Goal: Transaction & Acquisition: Register for event/course

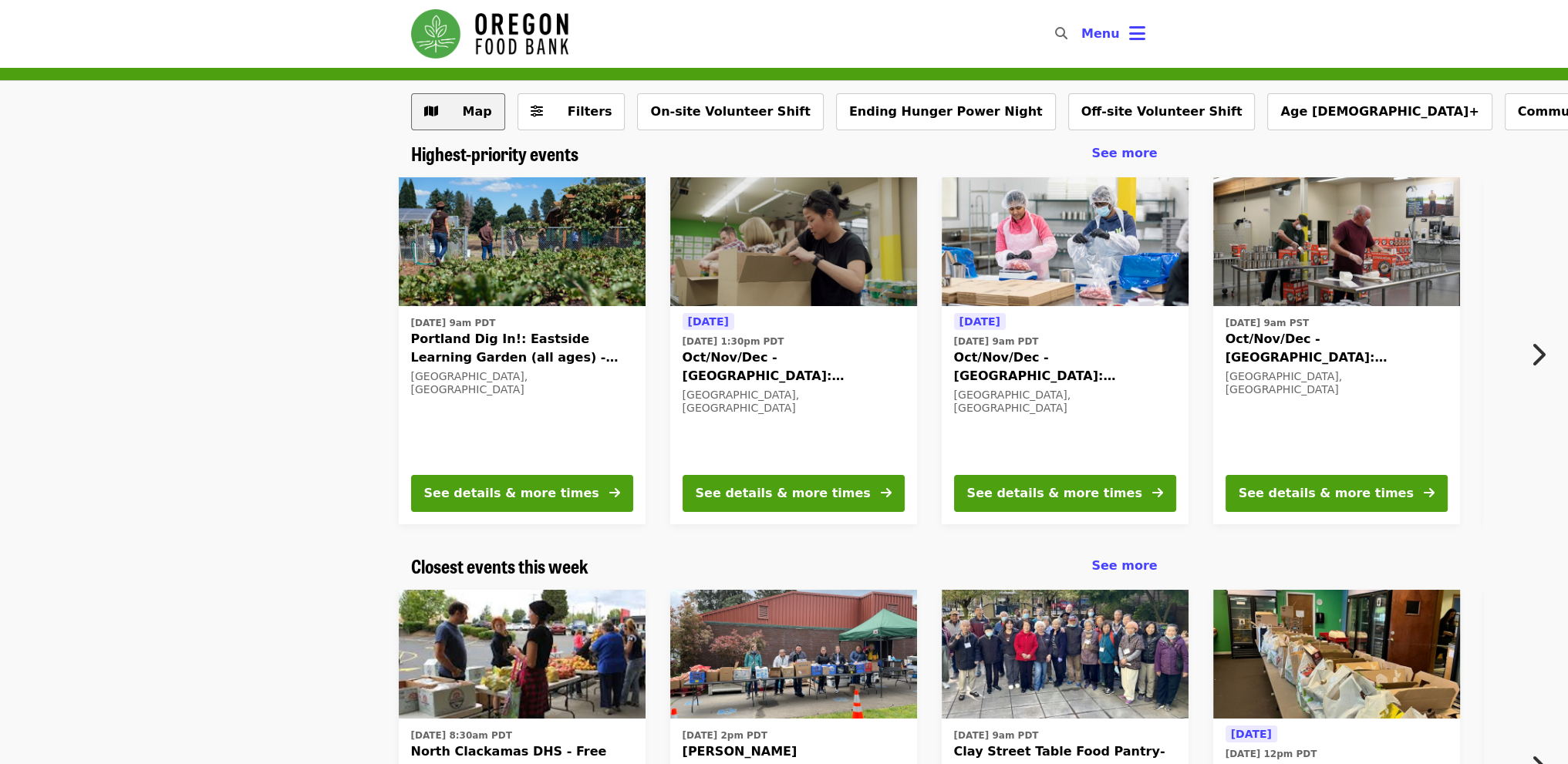
click at [447, 111] on span "Map" at bounding box center [469, 112] width 45 height 19
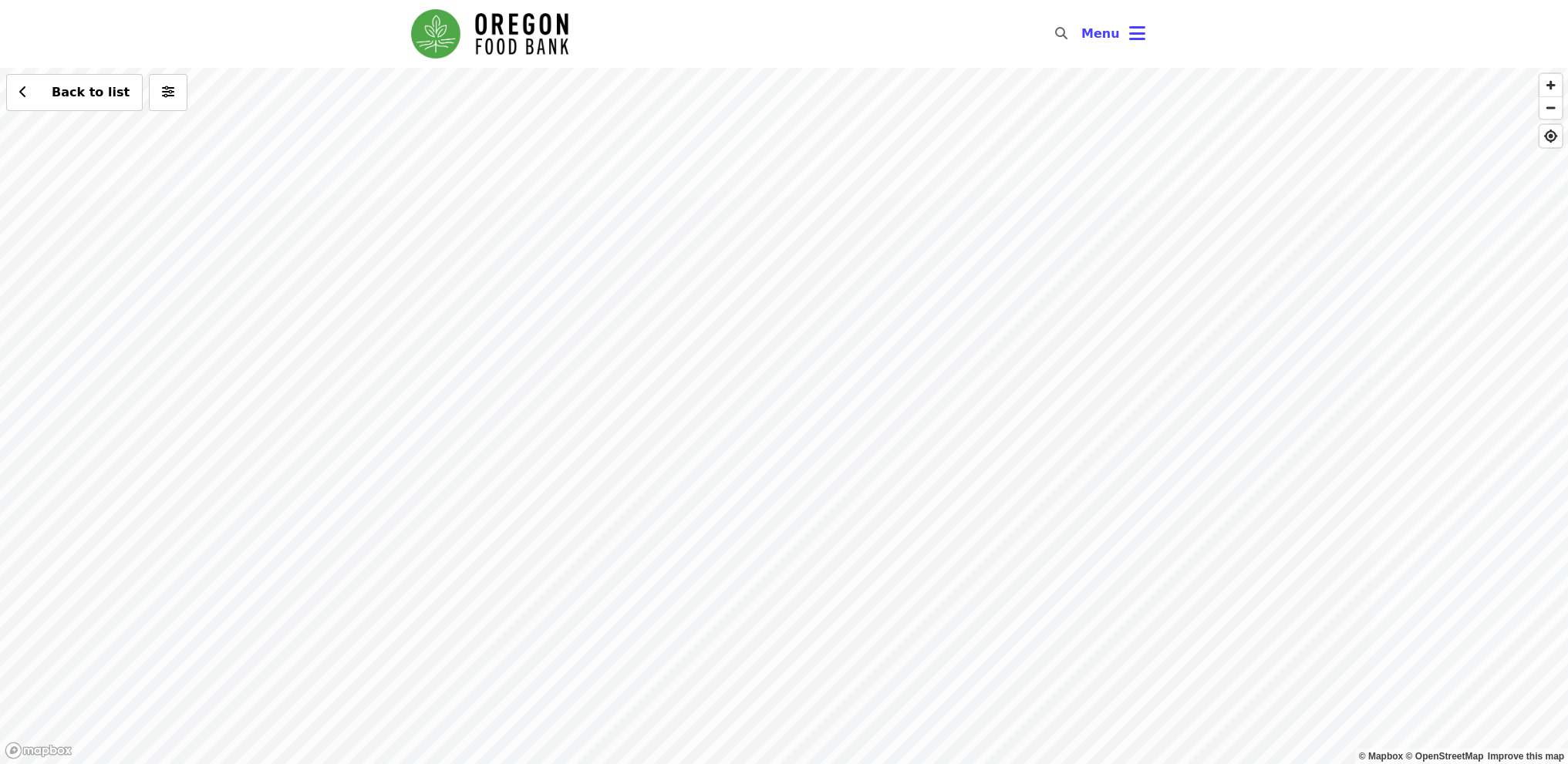
drag, startPoint x: 747, startPoint y: 318, endPoint x: 728, endPoint y: 461, distance: 144.3
click at [729, 459] on div "Back to list" at bounding box center [784, 415] width 1568 height 696
drag, startPoint x: 743, startPoint y: 306, endPoint x: 713, endPoint y: 490, distance: 186.4
click at [713, 490] on div "Back to list" at bounding box center [784, 415] width 1568 height 696
drag, startPoint x: 728, startPoint y: 364, endPoint x: 730, endPoint y: 403, distance: 39.1
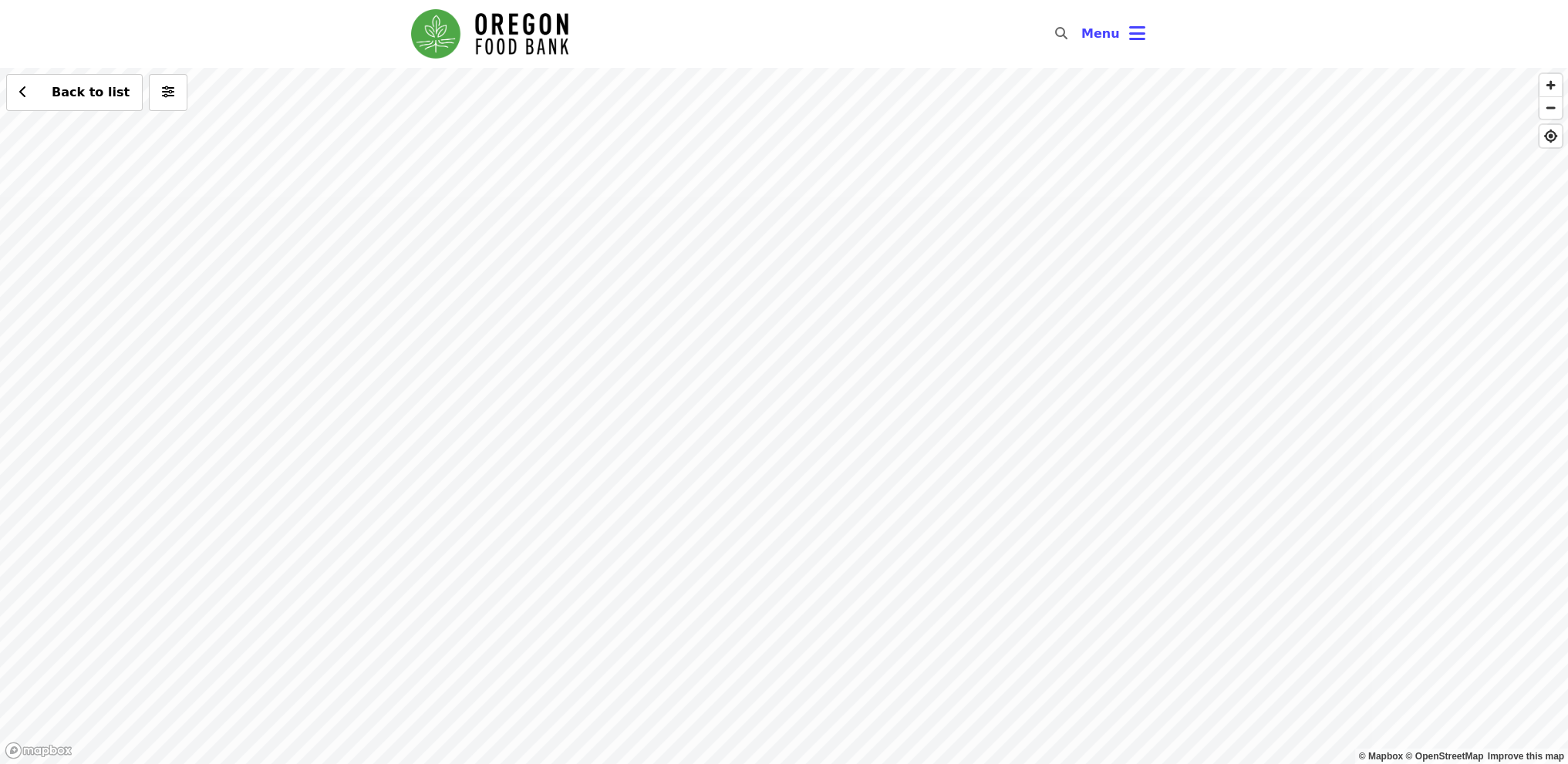
click at [730, 403] on div "Back to list" at bounding box center [784, 415] width 1568 height 696
click at [491, 159] on div "Back to list" at bounding box center [784, 415] width 1568 height 696
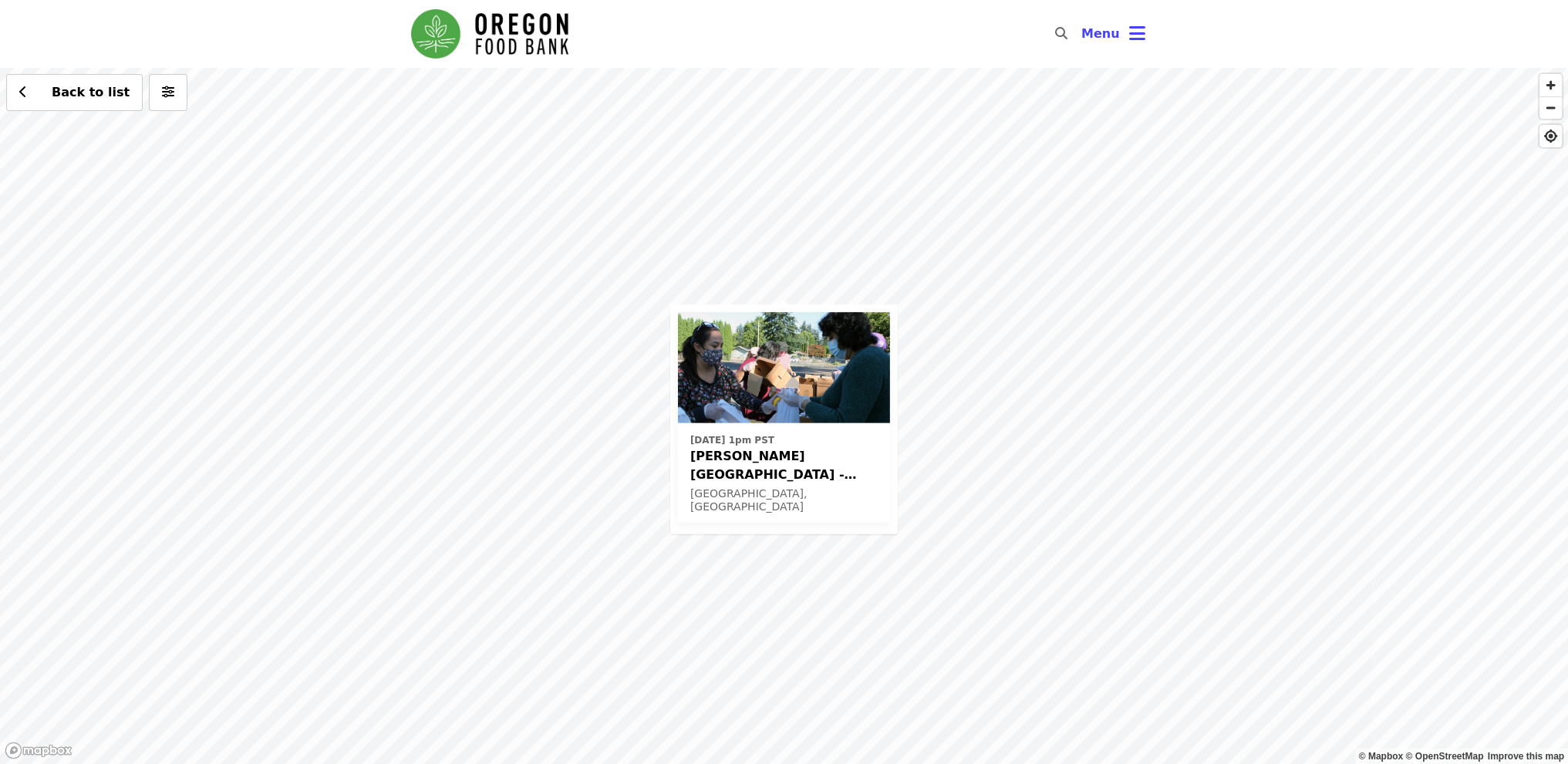
click at [882, 606] on div "[DATE] 1pm PST [PERSON_NAME][GEOGRAPHIC_DATA] - Free Food Market (16+) [GEOGRAP…" at bounding box center [784, 415] width 1568 height 696
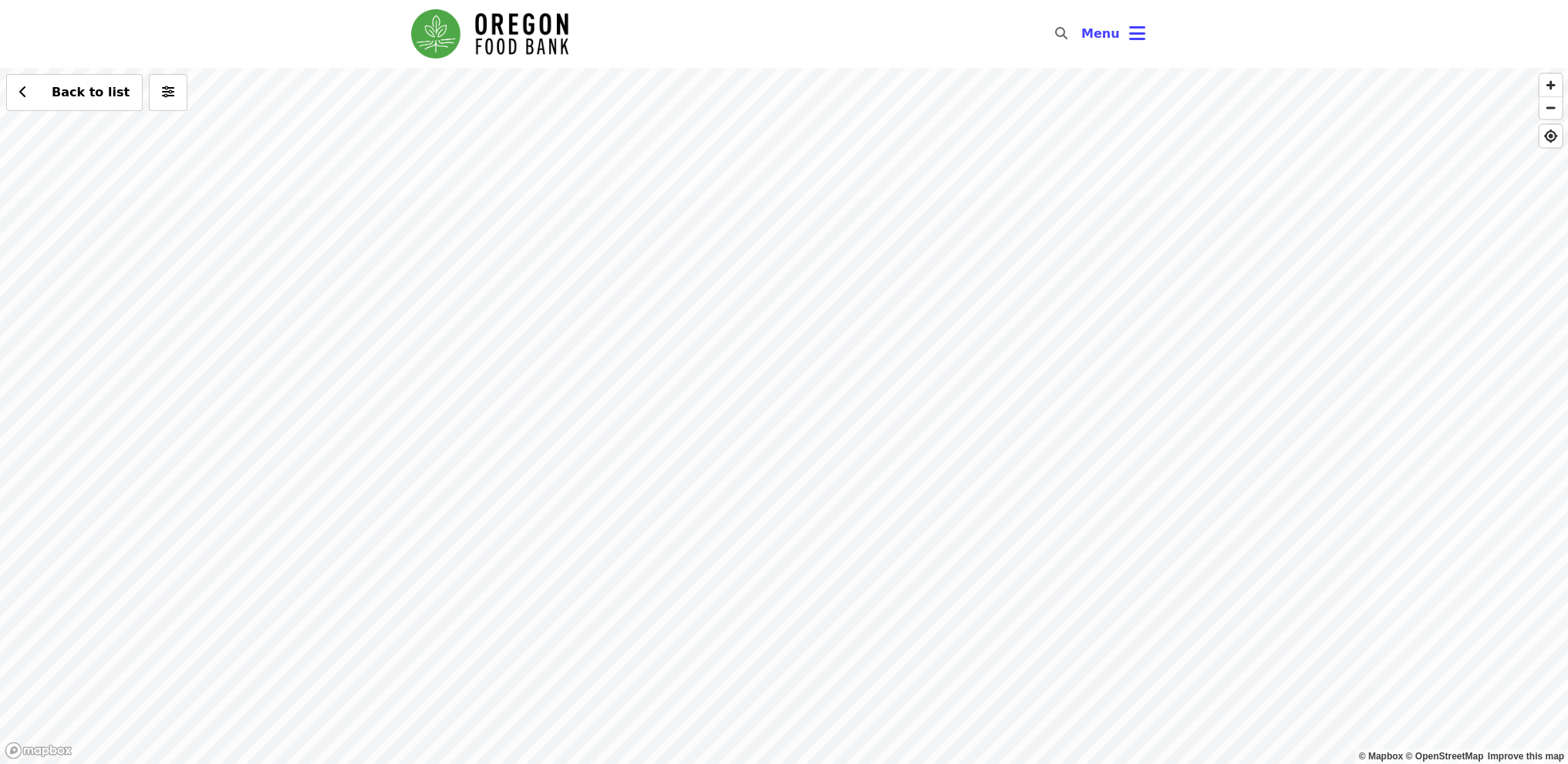
click at [880, 600] on div "Back to list" at bounding box center [784, 415] width 1568 height 696
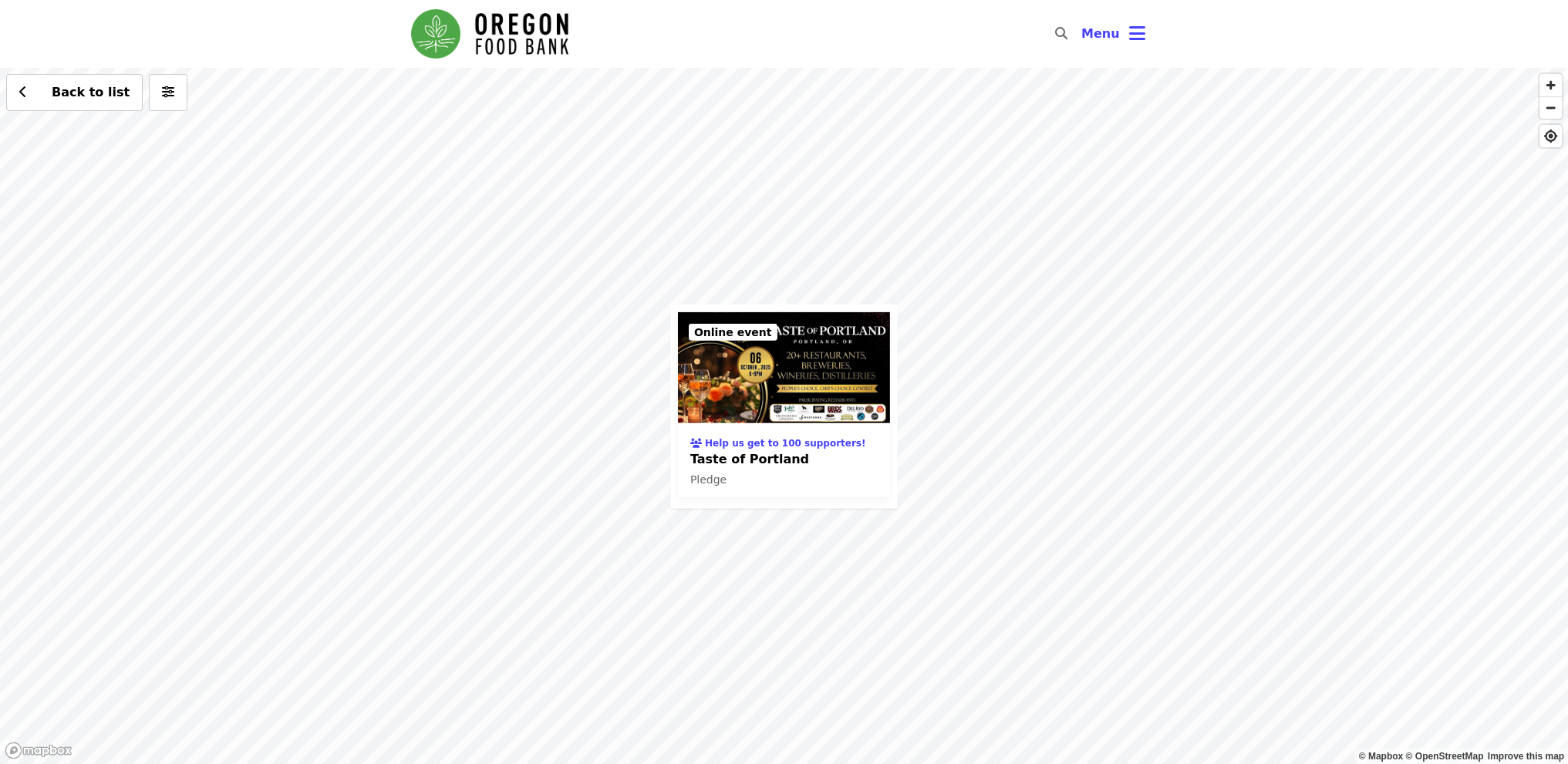
click at [496, 51] on img "Main navigation" at bounding box center [489, 34] width 157 height 49
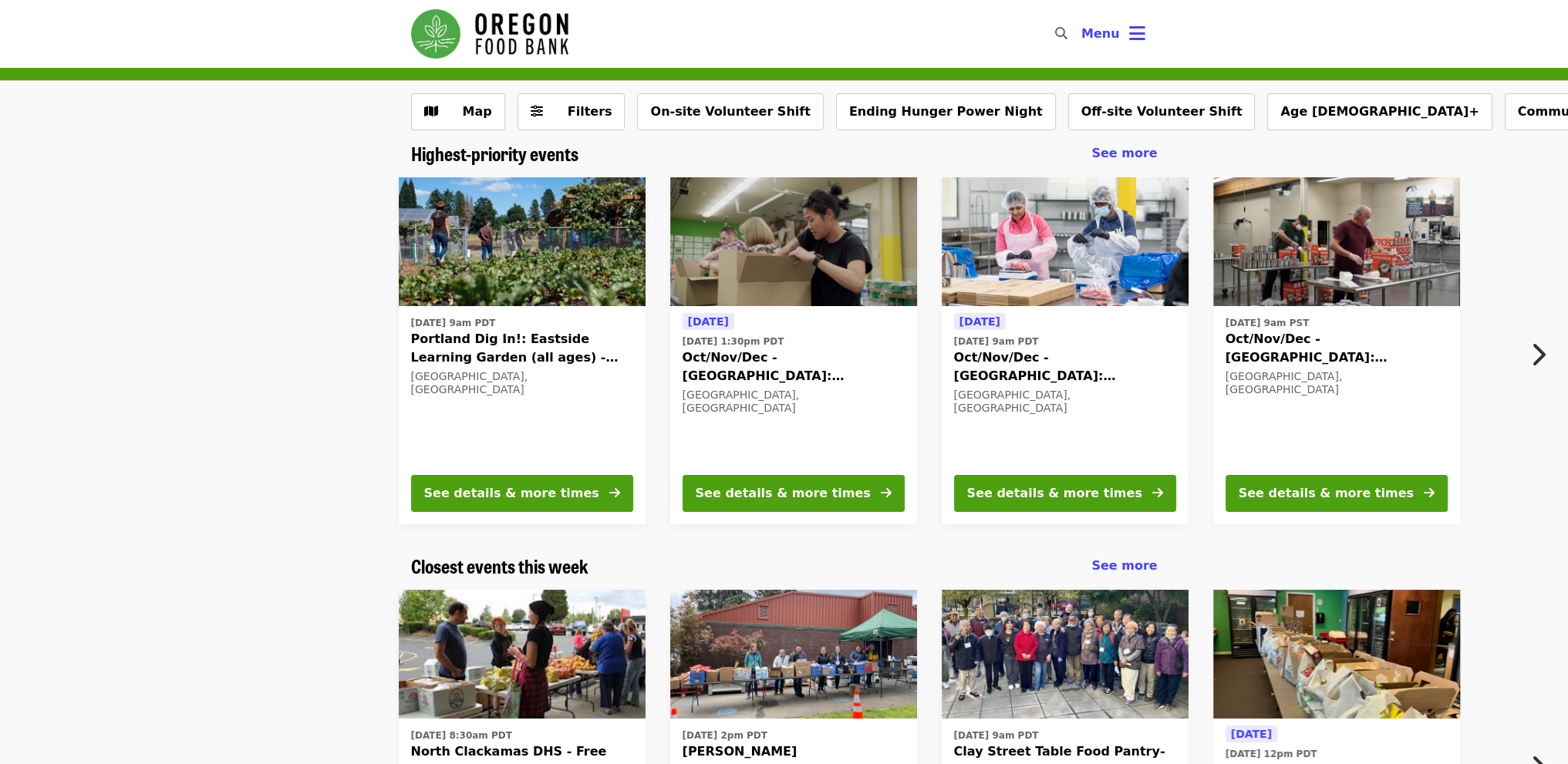
click at [499, 55] on img "Main navigation" at bounding box center [489, 34] width 157 height 49
drag, startPoint x: 367, startPoint y: 298, endPoint x: 340, endPoint y: 283, distance: 30.9
